Goal: Task Accomplishment & Management: Manage account settings

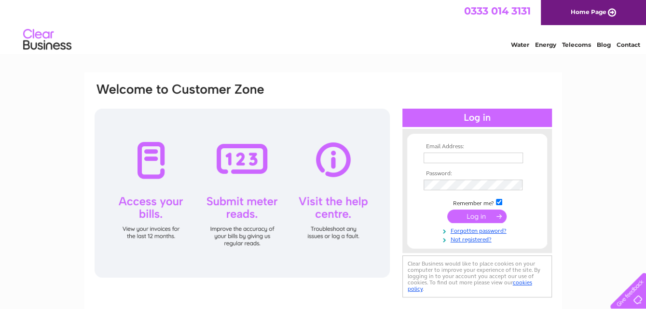
click at [489, 153] on input "text" at bounding box center [473, 157] width 99 height 11
type input "accounts@motivity.uk"
click at [611, 176] on div "Email Address: accounts@motivity.uk Password:" at bounding box center [323, 289] width 646 height 435
click at [478, 220] on input "submit" at bounding box center [476, 217] width 59 height 14
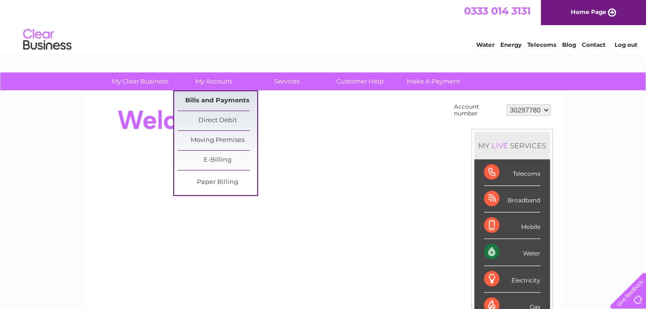
click at [215, 94] on link "Bills and Payments" at bounding box center [218, 100] width 80 height 19
click at [216, 97] on link "Bills and Payments" at bounding box center [218, 100] width 80 height 19
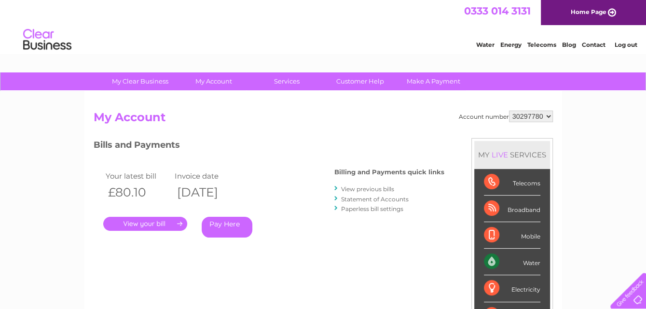
click at [137, 220] on link "." at bounding box center [145, 224] width 84 height 14
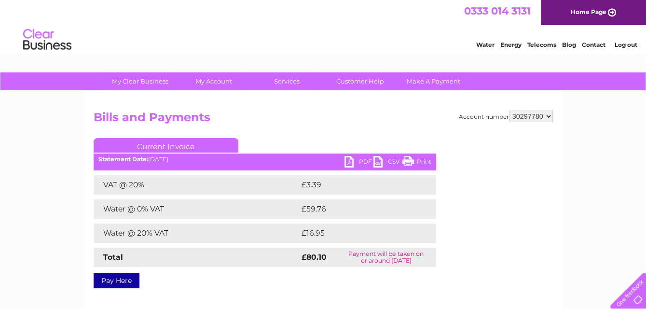
drag, startPoint x: 418, startPoint y: 158, endPoint x: 493, endPoint y: 275, distance: 138.3
click at [418, 158] on link "Print" at bounding box center [416, 163] width 29 height 14
click at [351, 162] on link "PDF" at bounding box center [359, 163] width 29 height 14
